Goal: Task Accomplishment & Management: Manage account settings

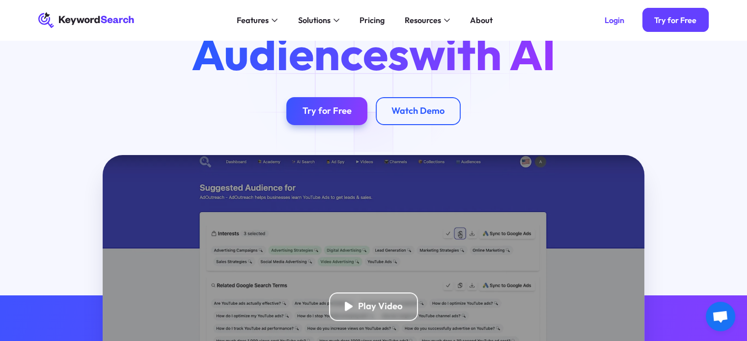
scroll to position [49, 0]
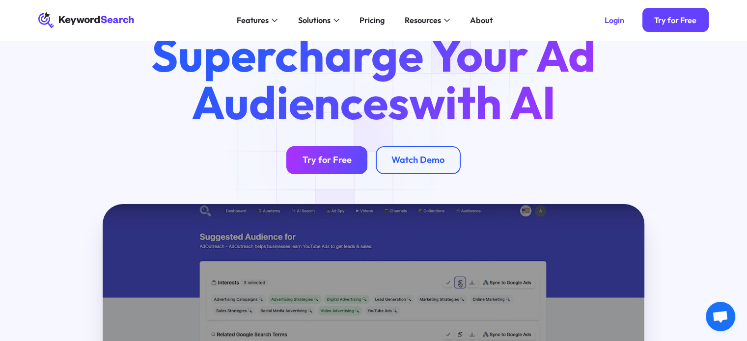
click at [337, 164] on div "Try for Free" at bounding box center [327, 160] width 49 height 11
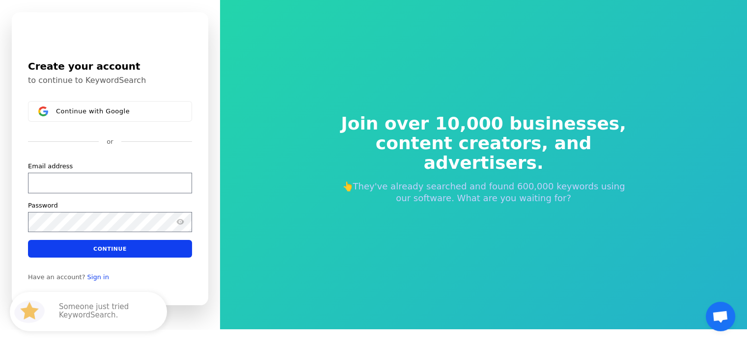
scroll to position [11, 0]
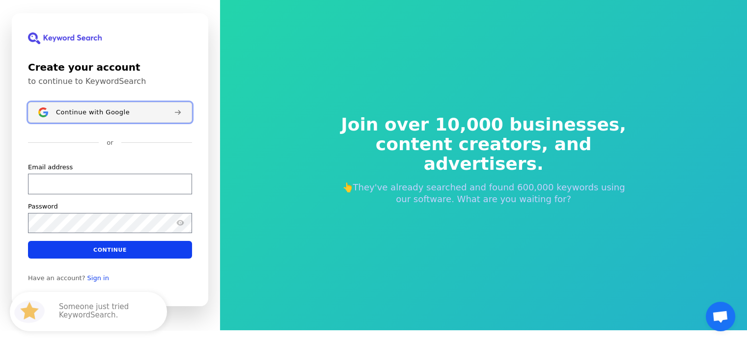
click at [91, 121] on button "Continue with Google" at bounding box center [110, 112] width 164 height 21
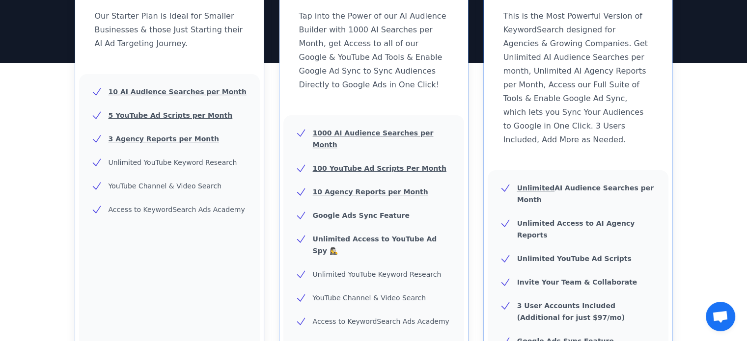
scroll to position [491, 0]
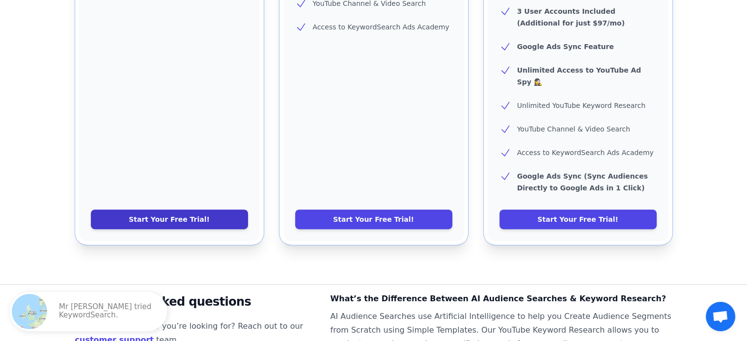
click at [172, 210] on link "Start Your Free Trial!" at bounding box center [169, 220] width 157 height 20
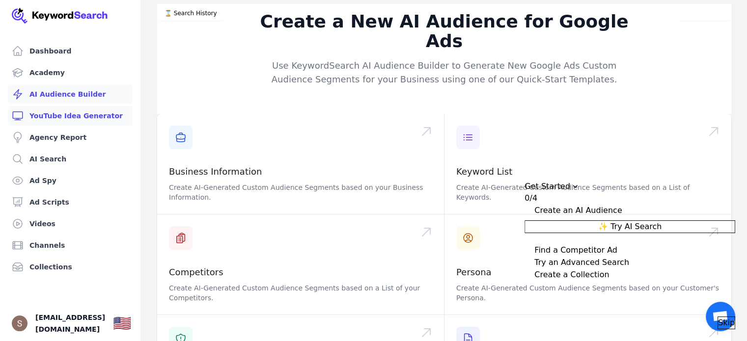
click at [67, 123] on link "YouTube Idea Generator" at bounding box center [70, 116] width 125 height 20
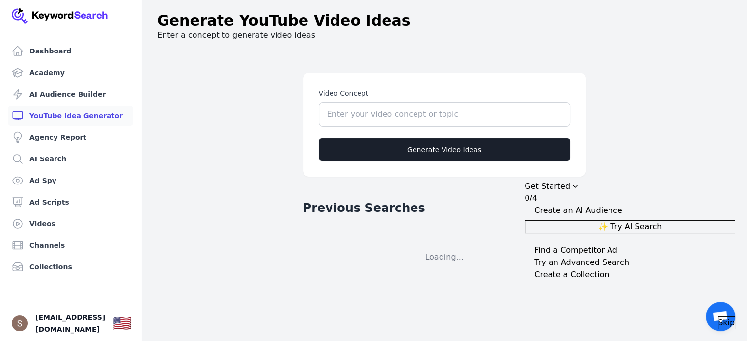
click at [579, 183] on icon "Drag to move checklist" at bounding box center [575, 187] width 8 height 8
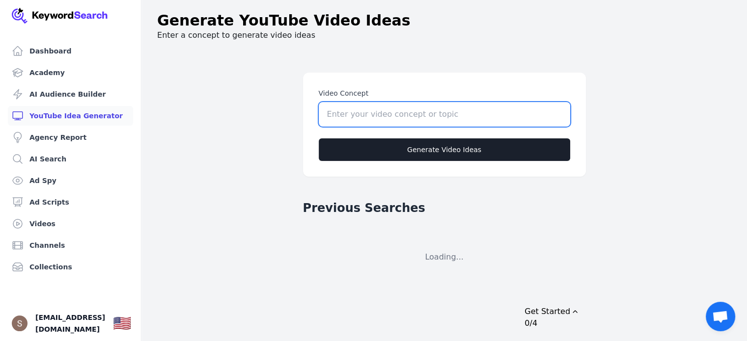
click at [449, 113] on input "Video Concept" at bounding box center [444, 114] width 251 height 25
click at [449, 113] on input "german psychology channel , faceless" at bounding box center [444, 114] width 251 height 25
click at [509, 110] on input "german psychology channel , faceless" at bounding box center [444, 114] width 251 height 25
type input "german psychology channel , faceless with storytelling"
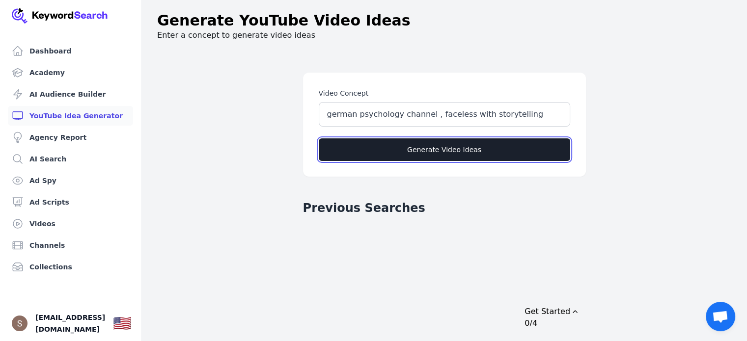
click at [486, 150] on button "Generate Video Ideas" at bounding box center [444, 150] width 251 height 23
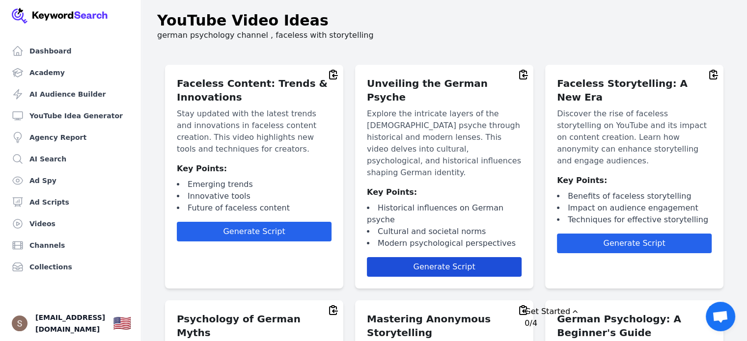
click at [450, 262] on span "Generate Script" at bounding box center [444, 266] width 62 height 9
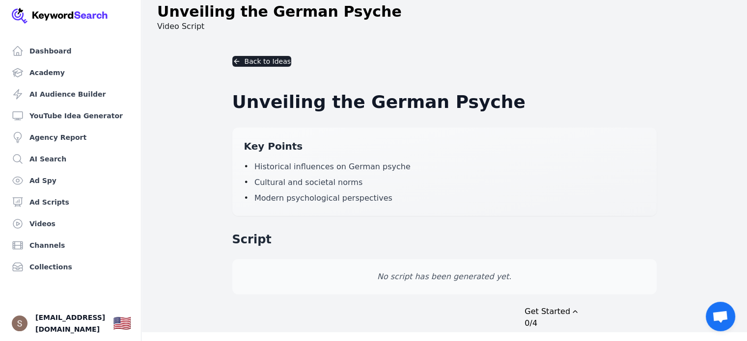
scroll to position [12, 0]
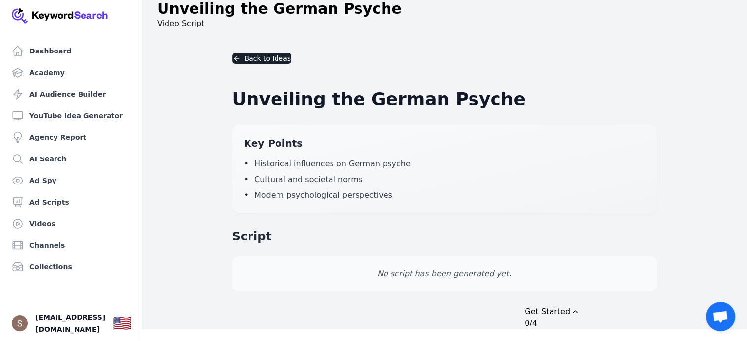
click at [579, 308] on icon "Drag to move checklist" at bounding box center [575, 312] width 8 height 8
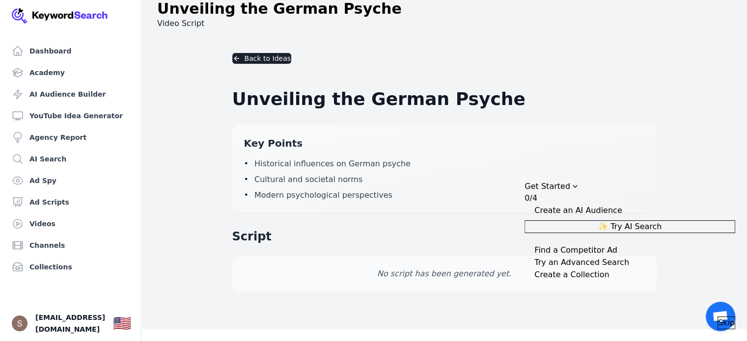
click at [507, 295] on div "Back to Ideas Unveiling the German Psyche Key Points • Historical influences on…" at bounding box center [444, 172] width 440 height 270
click at [579, 183] on icon "Drag to move checklist" at bounding box center [575, 187] width 8 height 8
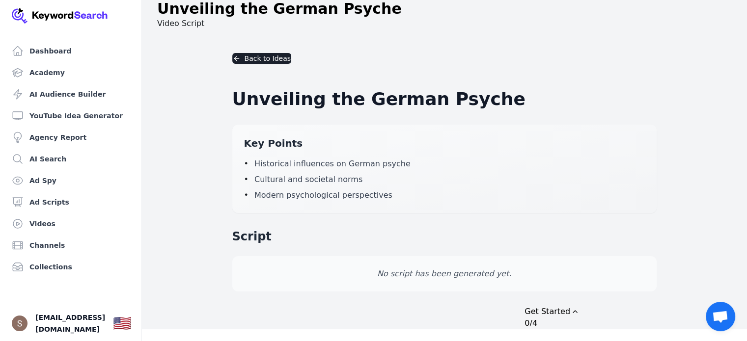
click at [341, 160] on span "Historical influences on German psyche" at bounding box center [332, 164] width 156 height 12
click at [103, 114] on link "YouTube Idea Generator" at bounding box center [70, 116] width 125 height 20
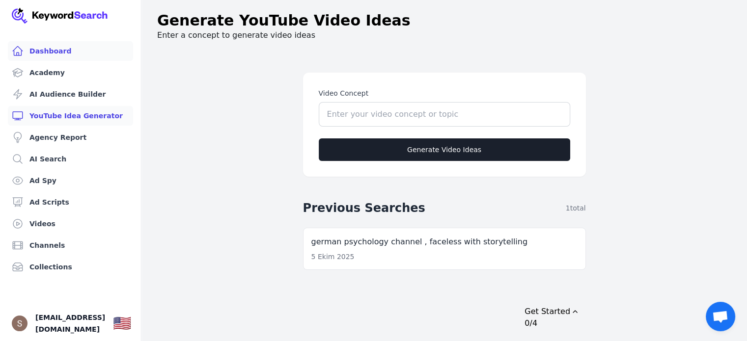
click at [45, 52] on link "Dashboard" at bounding box center [70, 51] width 125 height 20
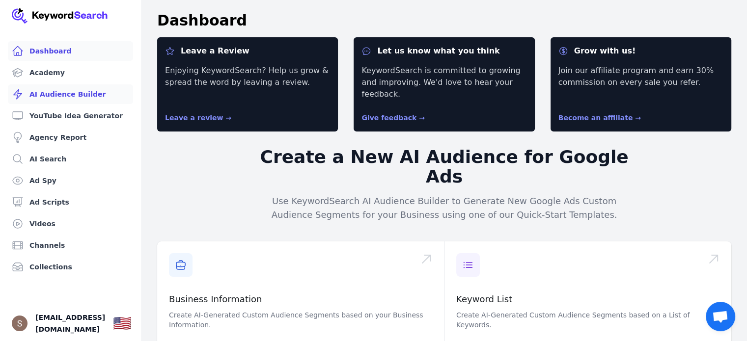
click at [94, 90] on link "AI Audience Builder" at bounding box center [70, 94] width 125 height 20
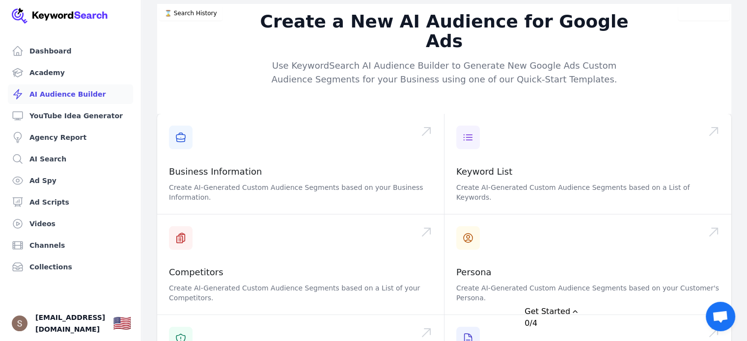
click at [579, 308] on icon "Drag to move checklist" at bounding box center [575, 312] width 8 height 8
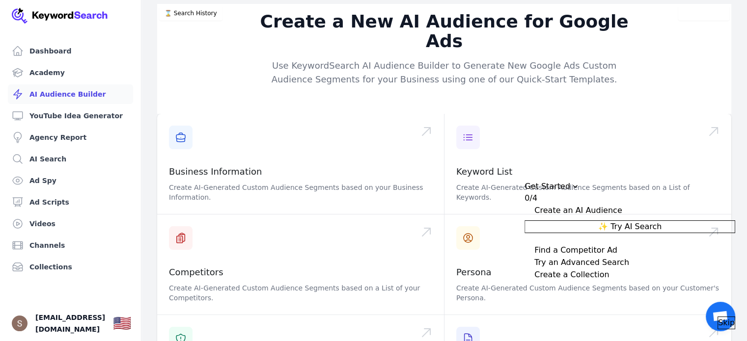
click at [718, 317] on span "Skip" at bounding box center [726, 323] width 17 height 12
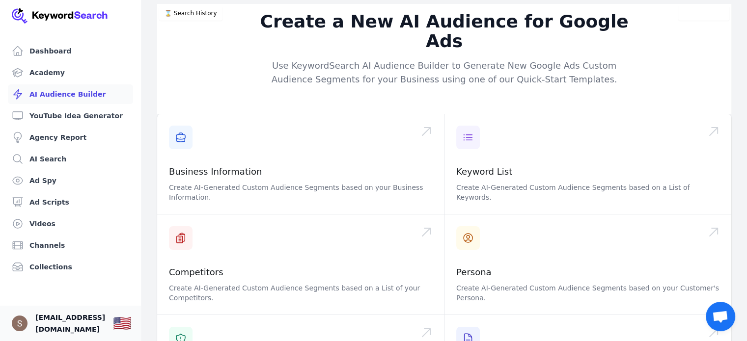
click at [70, 316] on span "celebstyle771@gmail.com" at bounding box center [70, 324] width 70 height 24
click at [20, 320] on img "Open user button" at bounding box center [20, 324] width 16 height 16
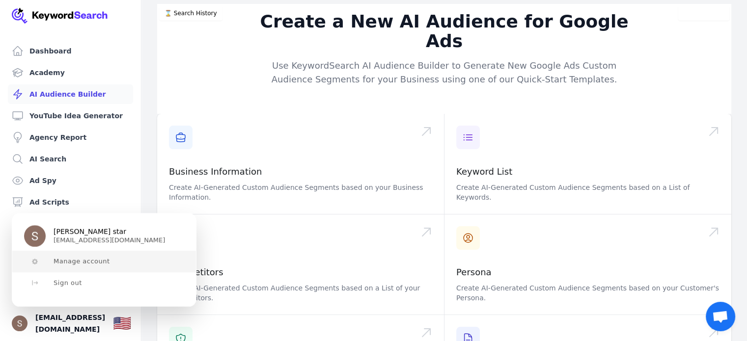
click at [102, 262] on span "Manage account" at bounding box center [82, 262] width 56 height 8
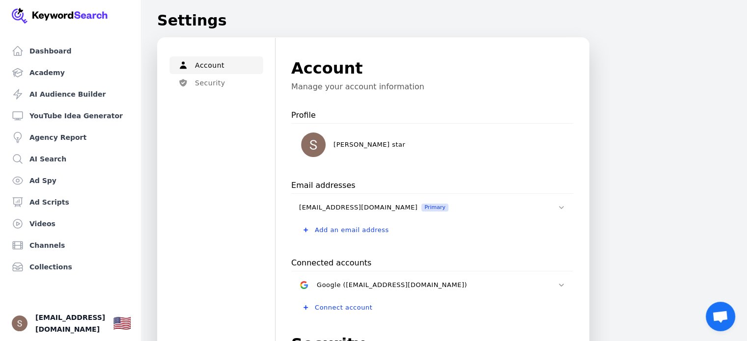
click at [82, 8] on img at bounding box center [60, 16] width 96 height 16
click at [42, 13] on img at bounding box center [60, 16] width 96 height 16
click at [12, 14] on img at bounding box center [60, 16] width 96 height 16
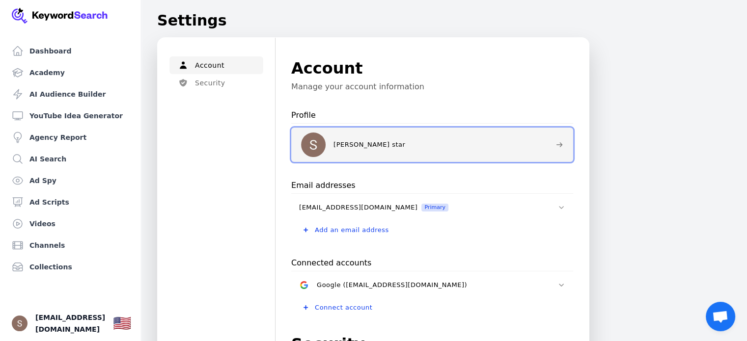
click at [540, 143] on div "Selina star" at bounding box center [424, 145] width 247 height 25
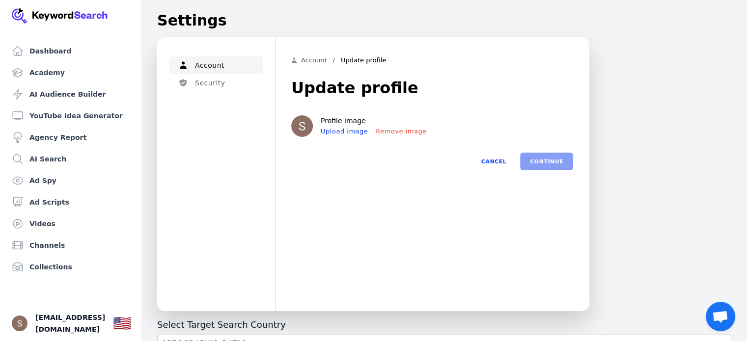
click at [545, 163] on div "Continue Cancel" at bounding box center [432, 162] width 282 height 18
click at [504, 163] on button "Cancel" at bounding box center [494, 162] width 45 height 18
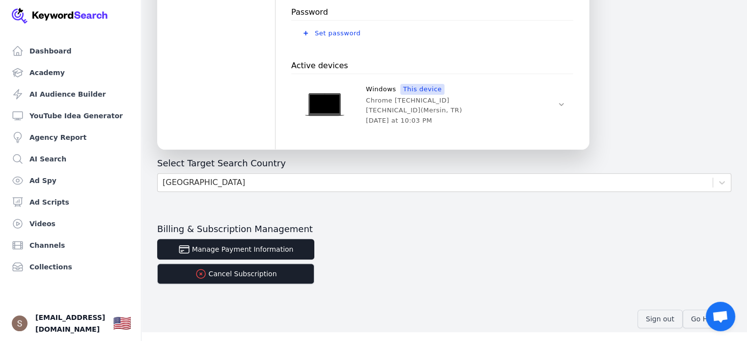
scroll to position [381, 0]
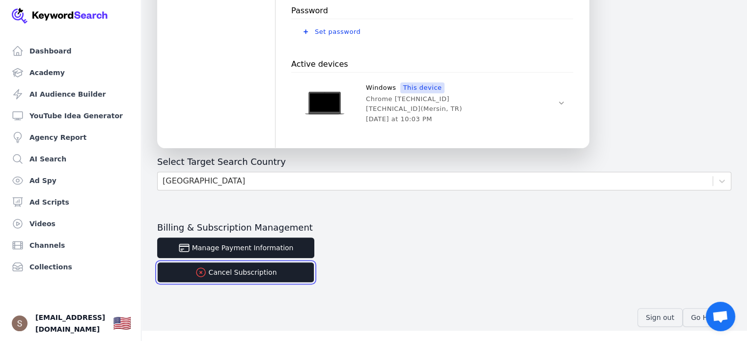
click at [285, 272] on button "Cancel Subscription" at bounding box center [235, 272] width 157 height 21
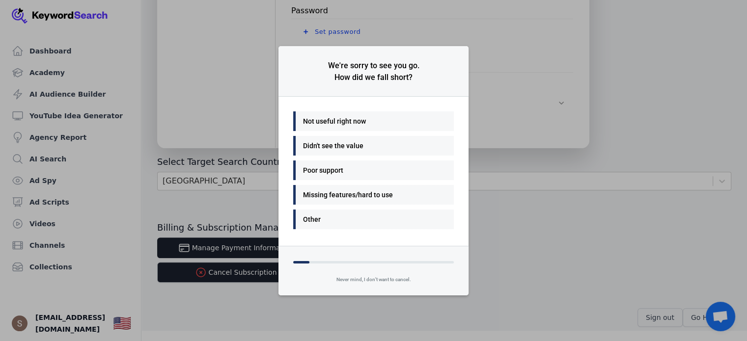
click at [368, 149] on div "Didn't see the value" at bounding box center [371, 146] width 136 height 12
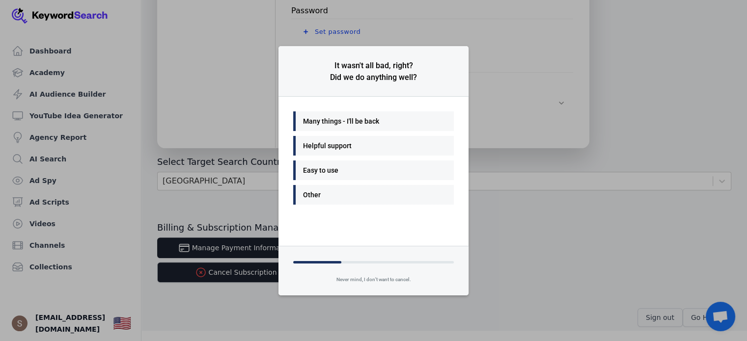
click at [387, 153] on div "Helpful support" at bounding box center [373, 146] width 161 height 20
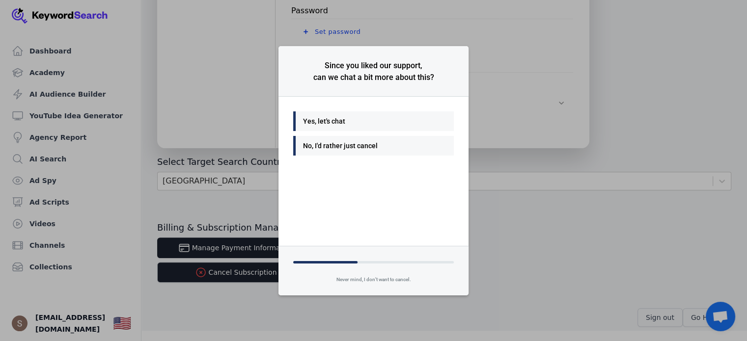
click at [396, 144] on div "No, I'd rather just cancel" at bounding box center [371, 146] width 136 height 12
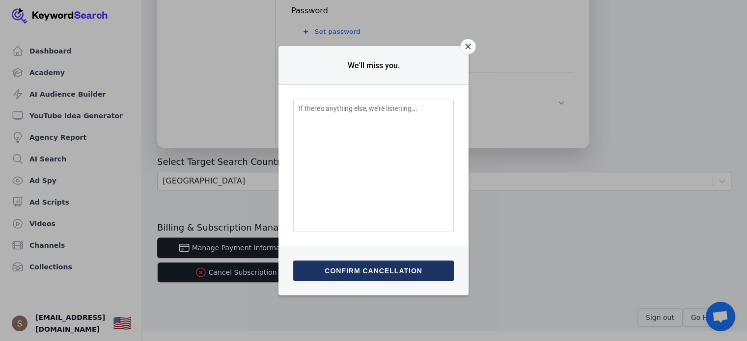
click at [378, 275] on button "Confirm cancellation" at bounding box center [373, 271] width 161 height 21
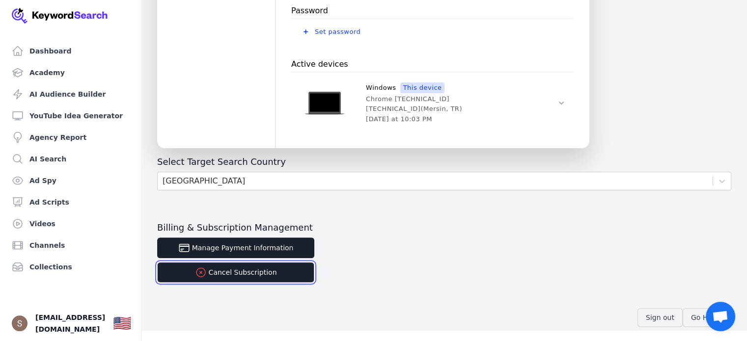
click at [299, 272] on button "Cancel Subscription" at bounding box center [235, 272] width 157 height 21
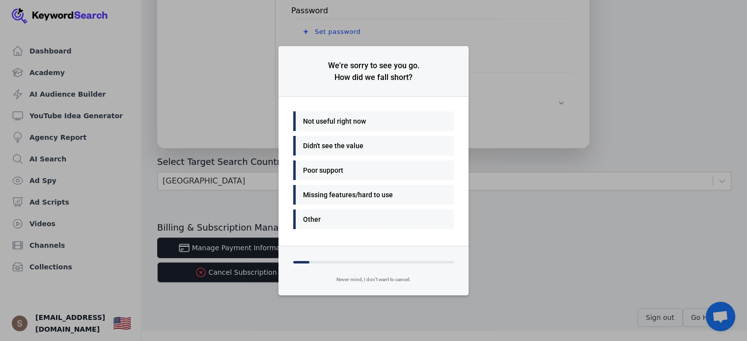
click at [411, 121] on div "Not useful right now" at bounding box center [371, 121] width 136 height 12
click at [414, 147] on div "Good value" at bounding box center [371, 146] width 136 height 12
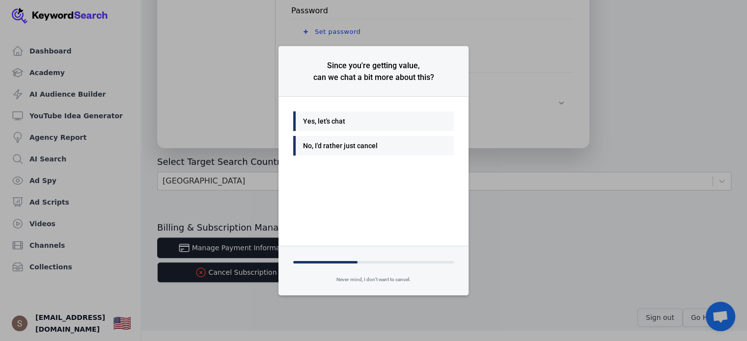
click at [405, 143] on div "No, I'd rather just cancel" at bounding box center [371, 146] width 136 height 12
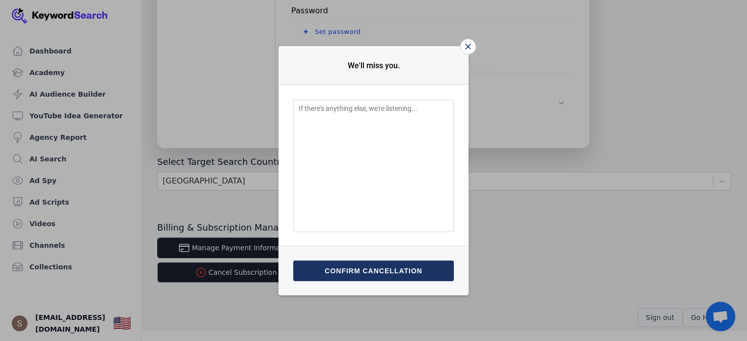
click at [417, 269] on button "Confirm cancellation" at bounding box center [373, 271] width 161 height 21
